Goal: Navigation & Orientation: Find specific page/section

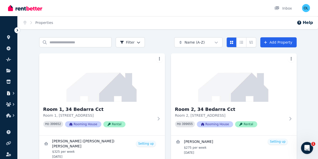
click at [12, 93] on icon "button" at bounding box center [13, 93] width 5 height 5
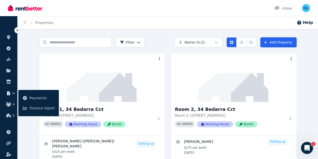
click at [13, 104] on icon "button" at bounding box center [13, 104] width 5 height 5
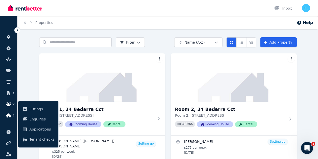
click at [14, 114] on icon "button" at bounding box center [13, 115] width 5 height 5
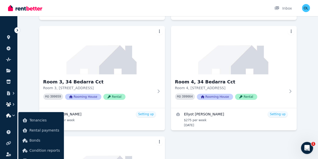
scroll to position [149, 0]
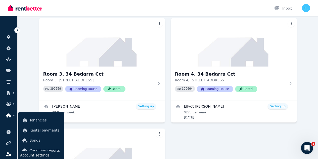
click at [7, 154] on icon at bounding box center [8, 154] width 5 height 4
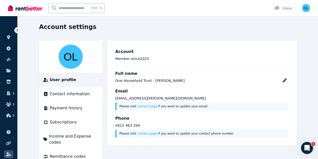
scroll to position [22, 0]
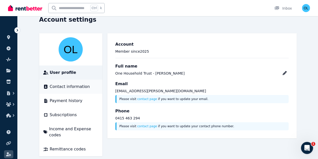
click at [50, 87] on span "Contact information" at bounding box center [70, 87] width 40 height 6
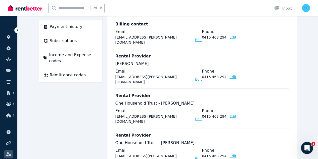
scroll to position [20, 0]
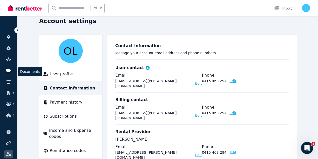
click at [8, 70] on icon at bounding box center [8, 71] width 5 height 4
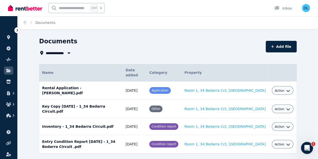
click at [67, 53] on icon "button" at bounding box center [68, 53] width 3 height 2
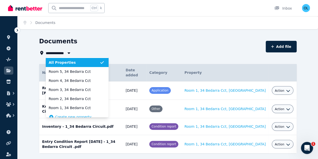
click at [92, 38] on div "Documents" at bounding box center [151, 42] width 224 height 10
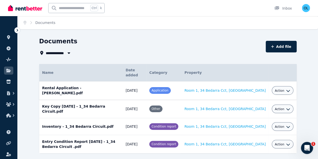
click at [100, 83] on td "Rental Application - Andy Hsu.pdf Date added: 01/09/2025 Category: Application …" at bounding box center [81, 90] width 84 height 18
click at [104, 85] on td "Rental Application - Andy Hsu.pdf Date added: 01/09/2025 Category: Application …" at bounding box center [81, 90] width 84 height 18
click at [84, 87] on td "Rental Application - Andy Hsu.pdf Date added: 01/09/2025 Category: Application …" at bounding box center [81, 90] width 84 height 18
click at [290, 89] on icon "button" at bounding box center [288, 91] width 4 height 4
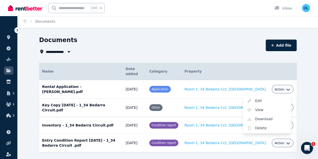
scroll to position [2, 0]
click at [86, 50] on div "**********" at bounding box center [151, 51] width 224 height 6
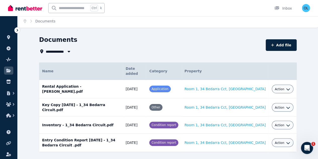
click at [66, 50] on icon "button" at bounding box center [68, 51] width 5 height 4
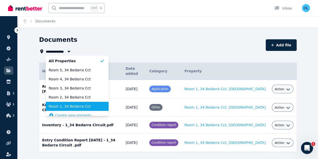
scroll to position [5, 0]
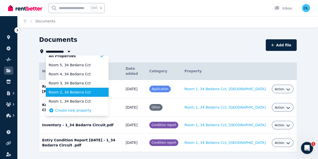
click at [55, 92] on span "Room 2, 34 Bedarra Cct" at bounding box center [74, 92] width 51 height 5
type input "**********"
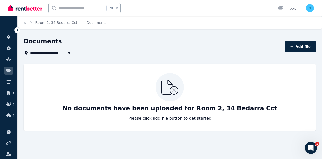
click at [16, 30] on icon at bounding box center [17, 30] width 5 height 5
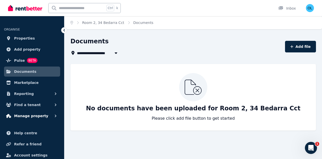
click at [55, 115] on icon "button" at bounding box center [55, 115] width 5 height 5
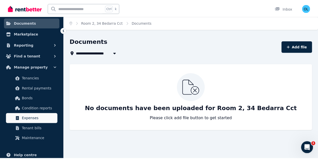
scroll to position [50, 0]
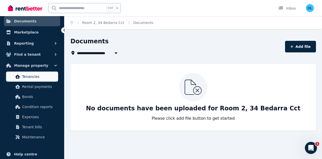
click at [34, 77] on span "Tenancies" at bounding box center [39, 76] width 34 height 6
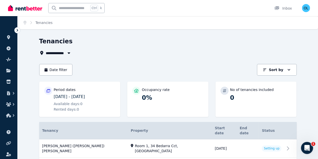
scroll to position [50, 0]
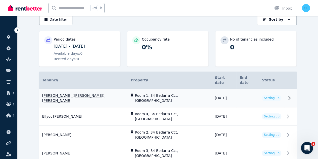
click at [116, 90] on link "View property details" at bounding box center [168, 98] width 258 height 18
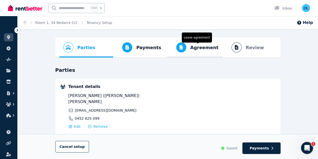
click at [197, 47] on span "Agreement" at bounding box center [204, 47] width 28 height 7
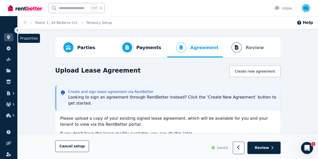
click at [9, 37] on icon at bounding box center [8, 37] width 3 height 4
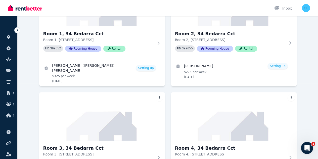
scroll to position [149, 0]
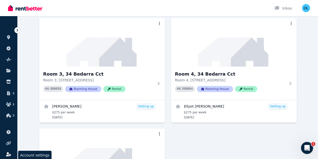
click at [9, 153] on icon at bounding box center [8, 154] width 5 height 4
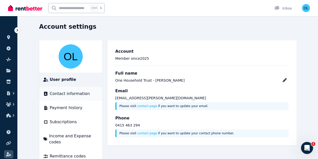
scroll to position [22, 0]
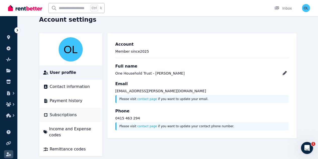
click at [52, 113] on span "Subscriptions" at bounding box center [63, 115] width 27 height 6
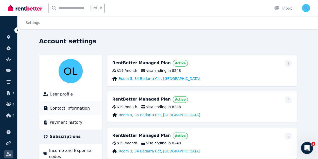
click at [50, 109] on span "Contact information" at bounding box center [70, 108] width 40 height 6
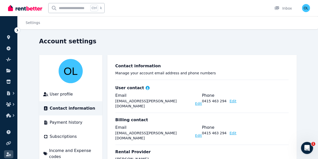
click at [152, 88] on div "User contact" at bounding box center [201, 88] width 173 height 6
click at [14, 115] on icon "button" at bounding box center [14, 115] width 2 height 3
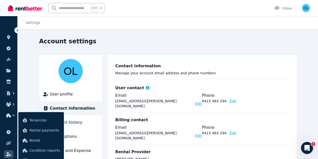
click at [13, 104] on icon "button" at bounding box center [13, 104] width 5 height 5
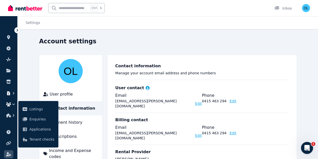
click at [12, 93] on icon "button" at bounding box center [13, 93] width 5 height 5
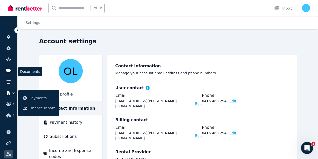
click at [9, 72] on icon at bounding box center [8, 71] width 5 height 4
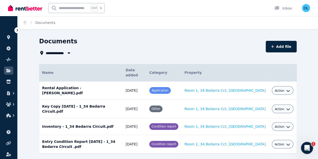
click at [67, 53] on icon "button" at bounding box center [68, 53] width 3 height 2
type input "**********"
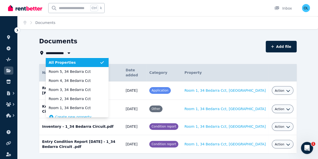
click at [17, 30] on icon at bounding box center [17, 30] width 5 height 5
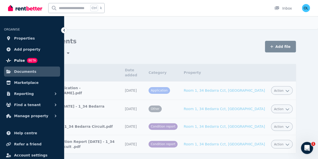
click at [19, 59] on span "Pulse" at bounding box center [19, 60] width 11 height 6
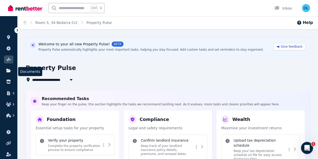
click at [10, 68] on link at bounding box center [8, 70] width 9 height 8
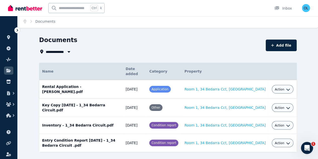
scroll to position [2, 0]
click at [169, 87] on span "Application" at bounding box center [160, 89] width 17 height 4
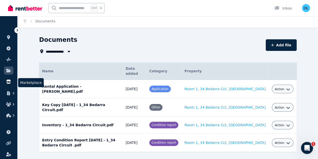
click at [11, 81] on icon at bounding box center [8, 81] width 5 height 4
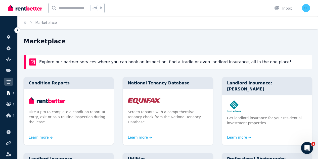
click at [13, 92] on icon "button" at bounding box center [13, 93] width 5 height 5
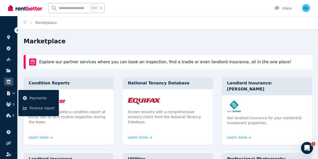
click at [9, 103] on icon "button" at bounding box center [8, 104] width 5 height 4
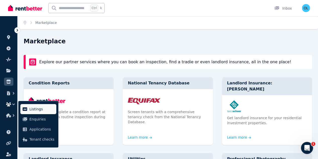
click at [34, 108] on span "Listings" at bounding box center [41, 109] width 25 height 6
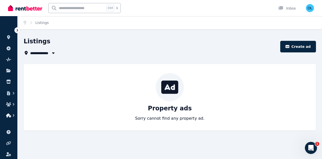
click at [11, 114] on icon "button" at bounding box center [13, 115] width 5 height 5
